Goal: Task Accomplishment & Management: Complete application form

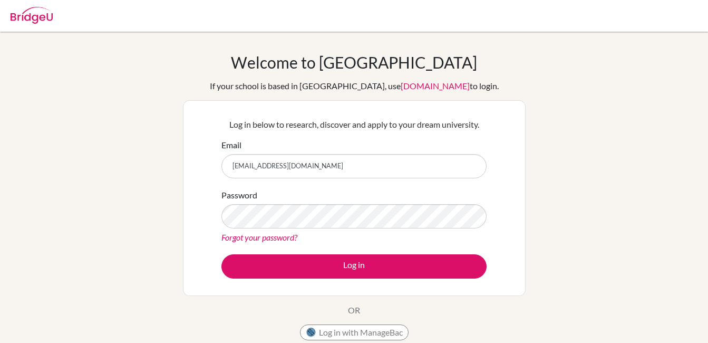
click at [333, 268] on button "Log in" at bounding box center [353, 266] width 265 height 24
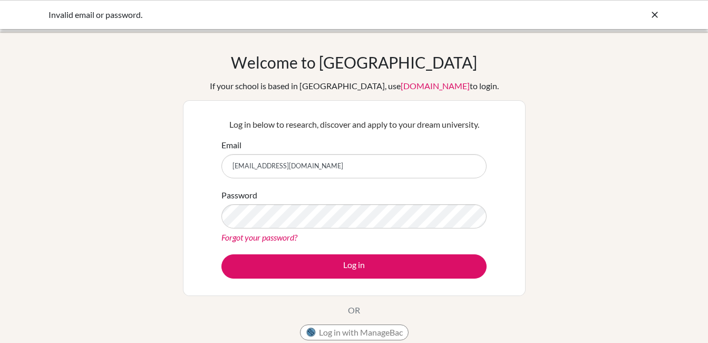
click at [306, 169] on input "mihernandez@valleverde.edu.gt" at bounding box center [353, 166] width 265 height 24
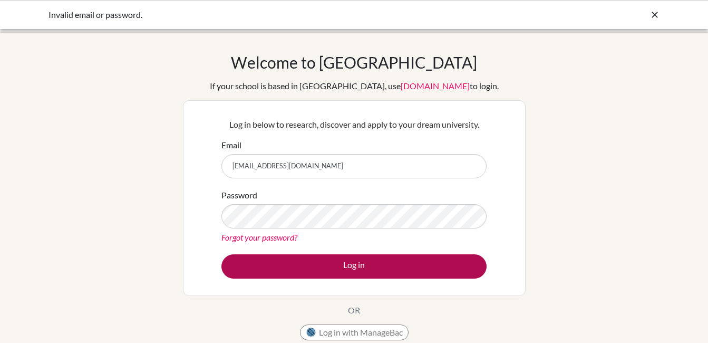
type input "[EMAIL_ADDRESS][DOMAIN_NAME]"
click at [359, 270] on button "Log in" at bounding box center [353, 266] width 265 height 24
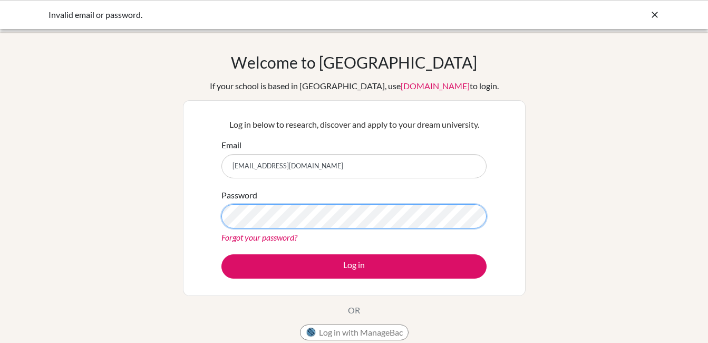
click at [221, 254] on button "Log in" at bounding box center [353, 266] width 265 height 24
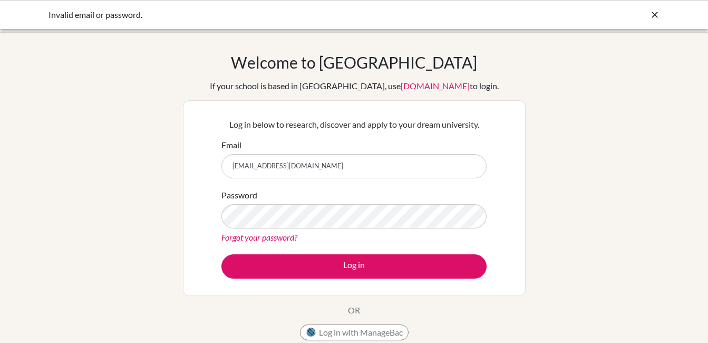
click at [414, 87] on link "[DOMAIN_NAME]" at bounding box center [435, 86] width 69 height 10
